Goal: Find contact information: Find contact information

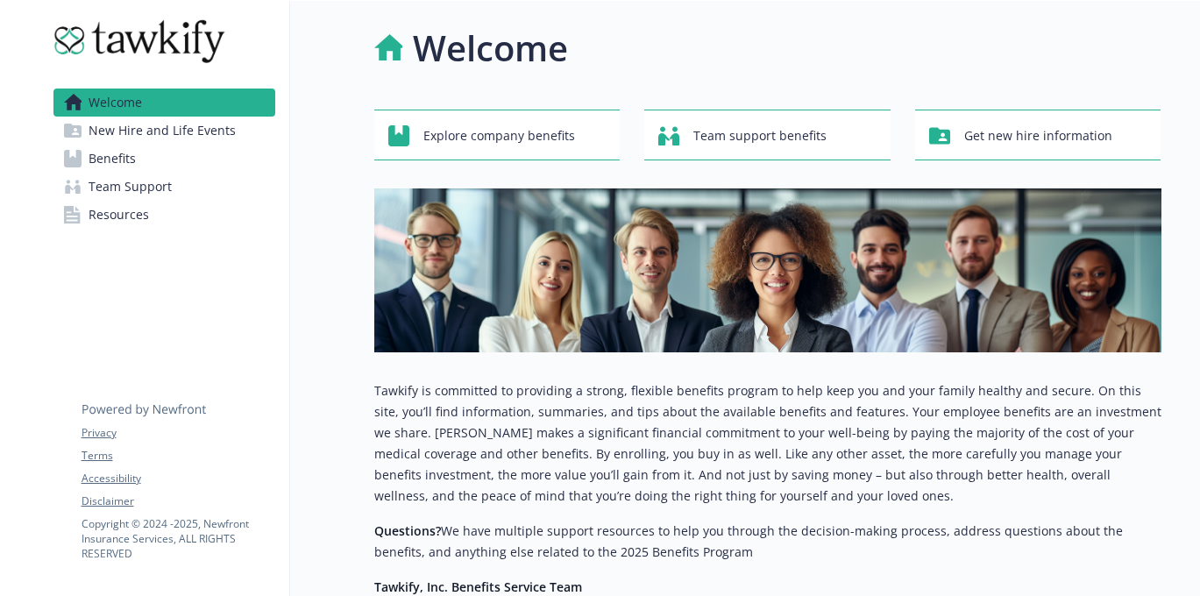
click at [138, 192] on span "Team Support" at bounding box center [130, 187] width 83 height 28
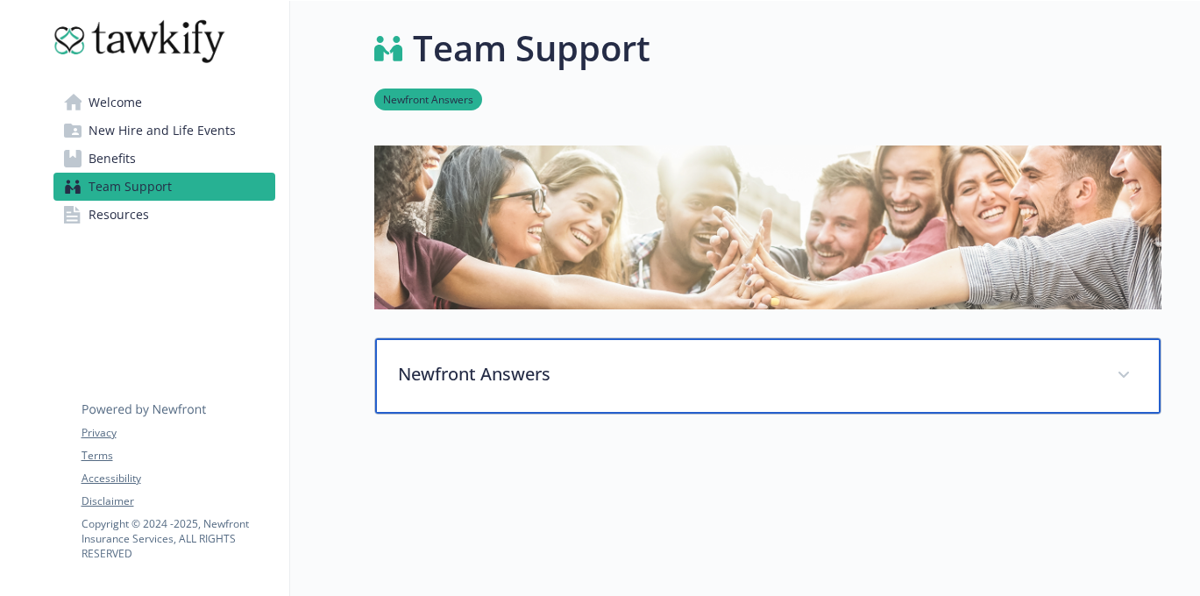
click at [551, 381] on p "Newfront Answers" at bounding box center [747, 374] width 698 height 26
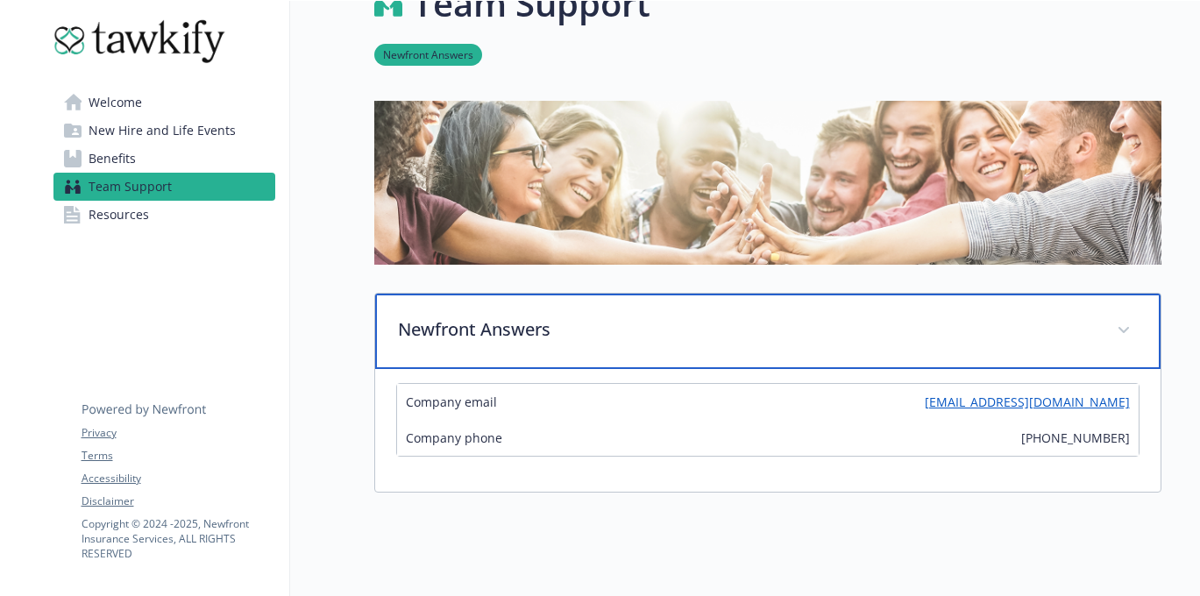
scroll to position [49, 0]
